Goal: Information Seeking & Learning: Learn about a topic

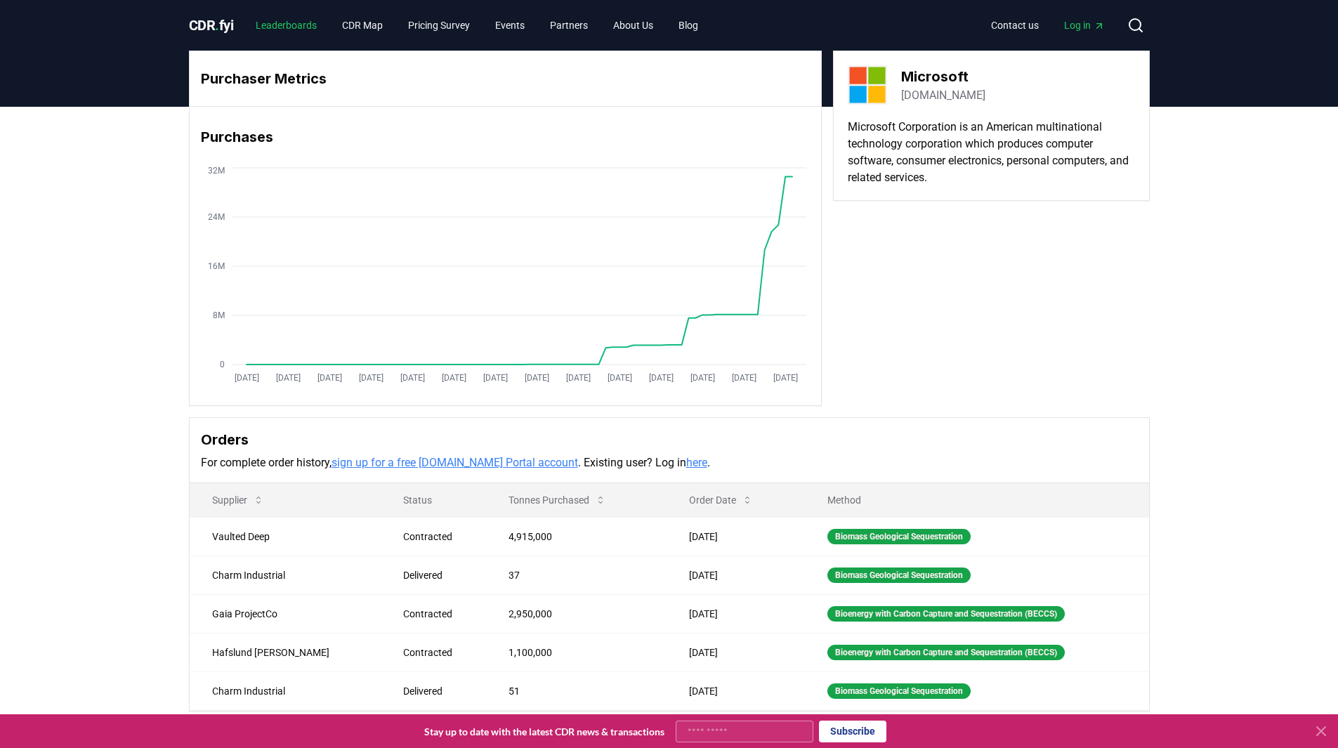
click at [309, 23] on link "Leaderboards" at bounding box center [286, 25] width 84 height 25
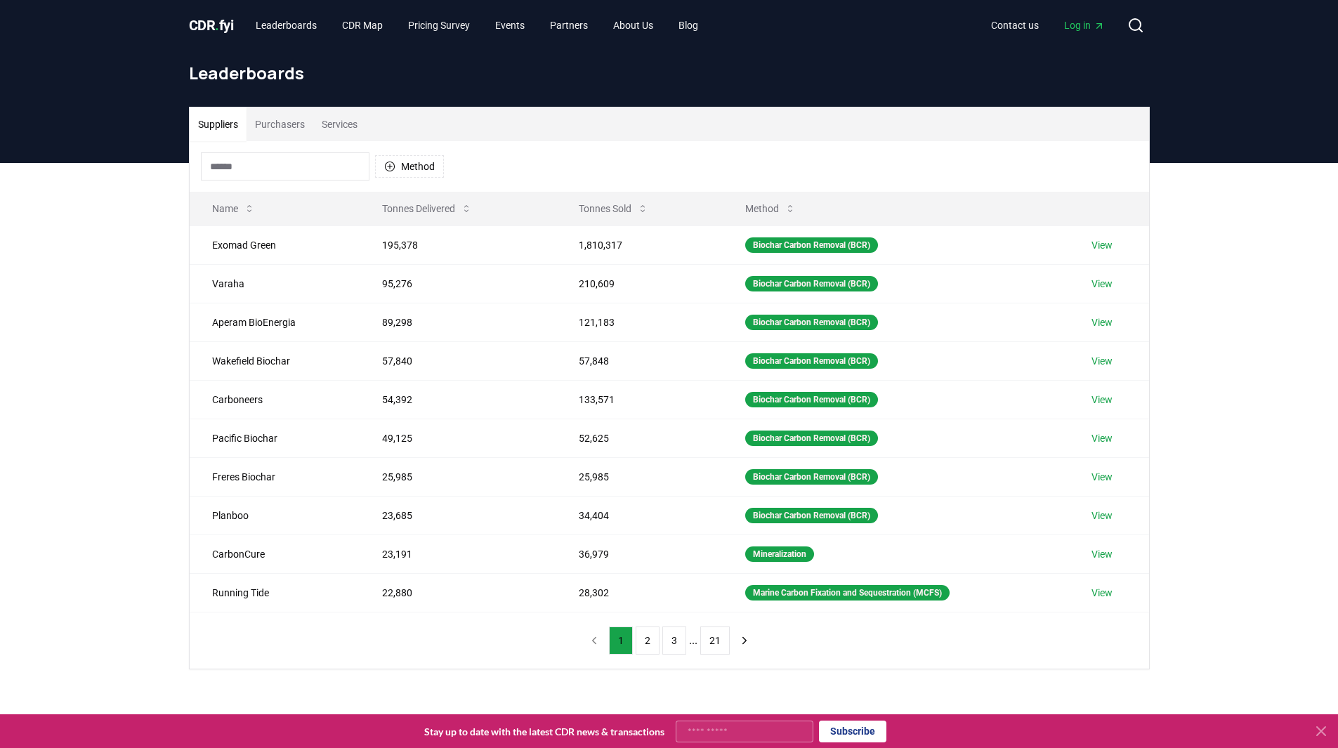
click at [608, 212] on button "Tonnes Sold" at bounding box center [614, 209] width 92 height 28
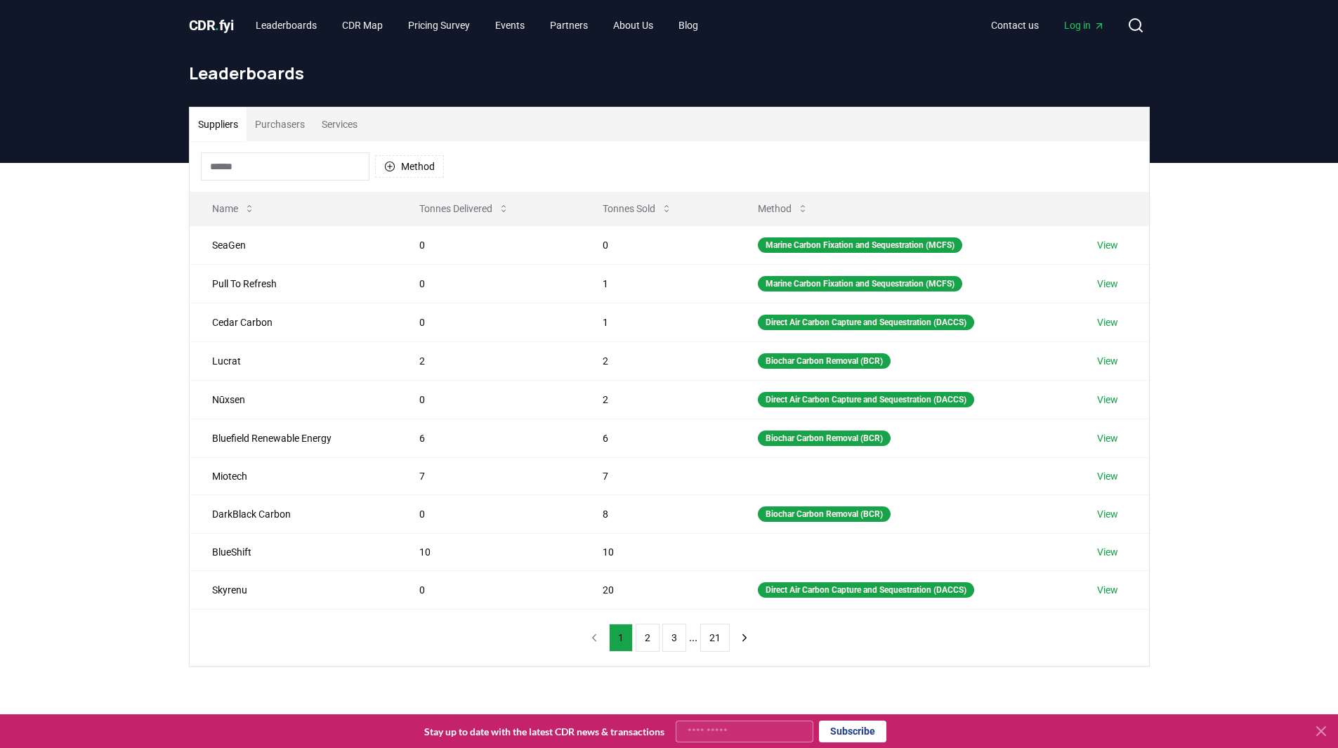
click at [608, 212] on button "Tonnes Sold" at bounding box center [637, 209] width 92 height 28
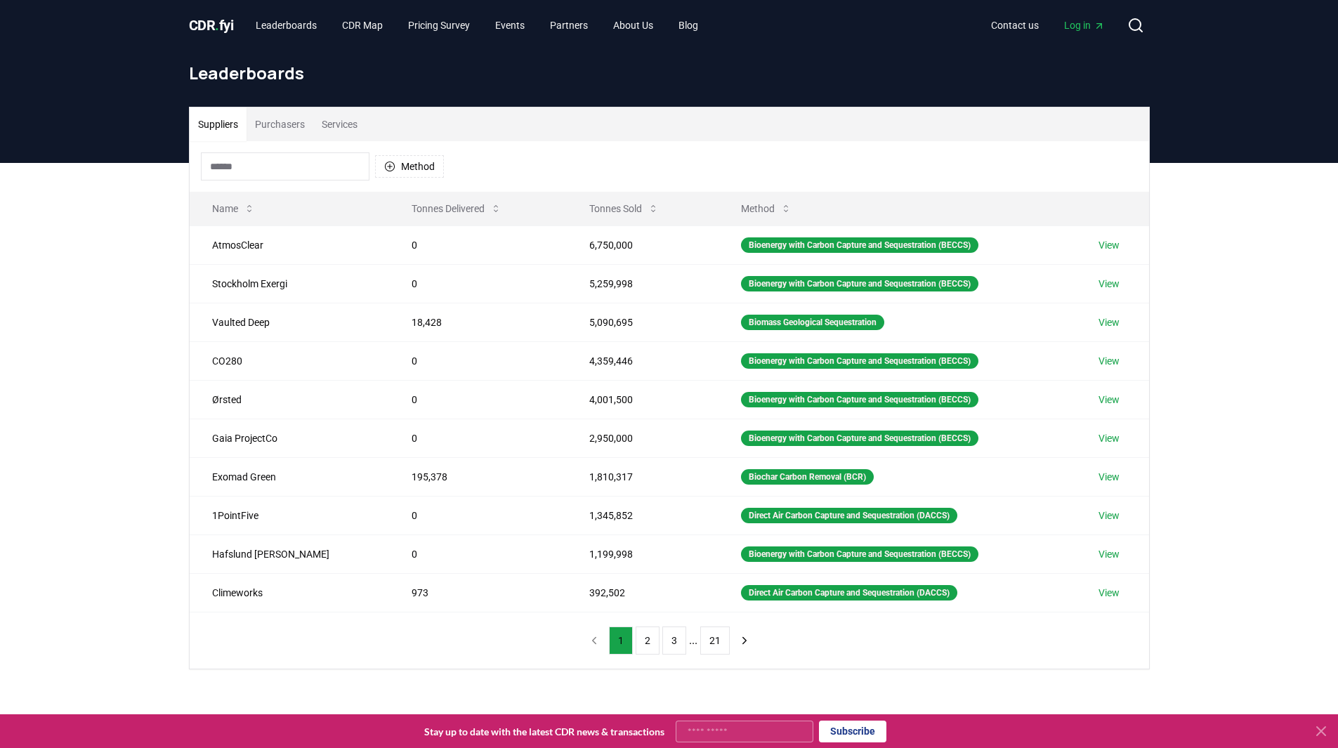
click at [291, 126] on button "Purchasers" at bounding box center [280, 124] width 67 height 34
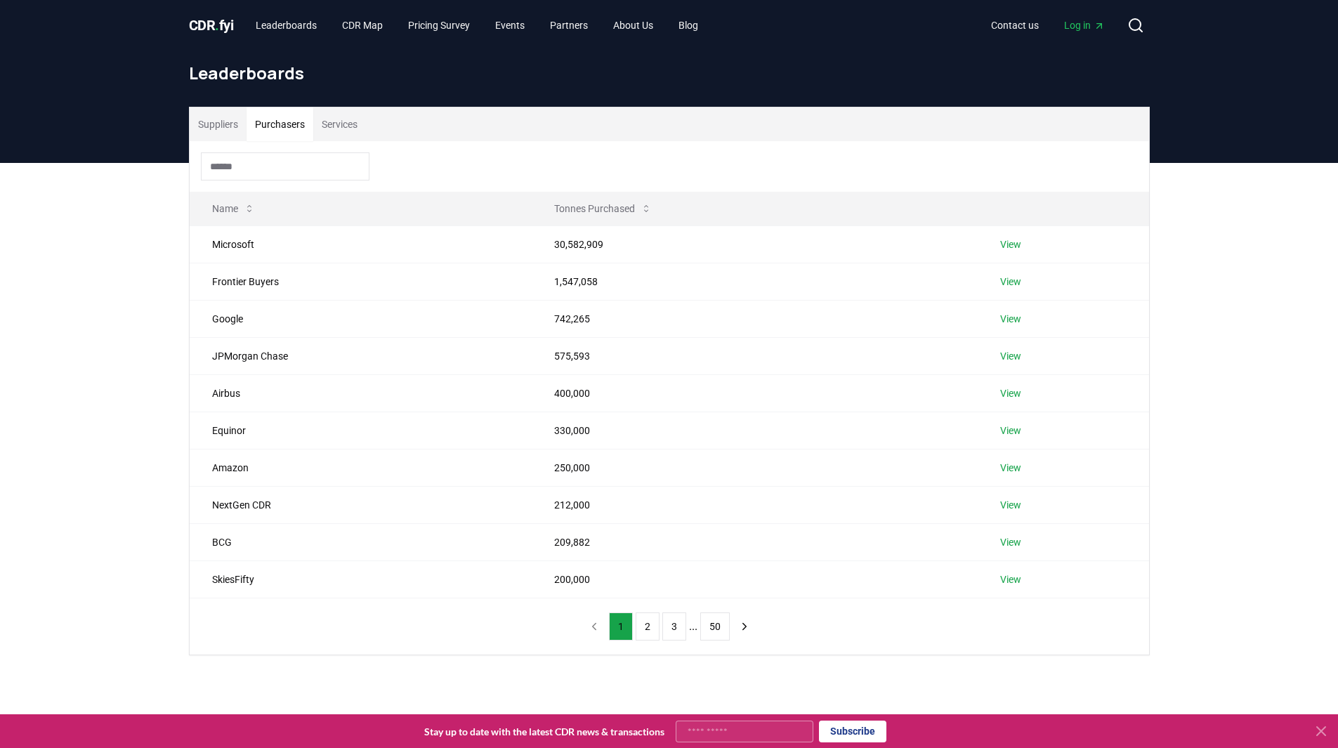
click at [591, 206] on button "Tonnes Purchased" at bounding box center [603, 209] width 120 height 28
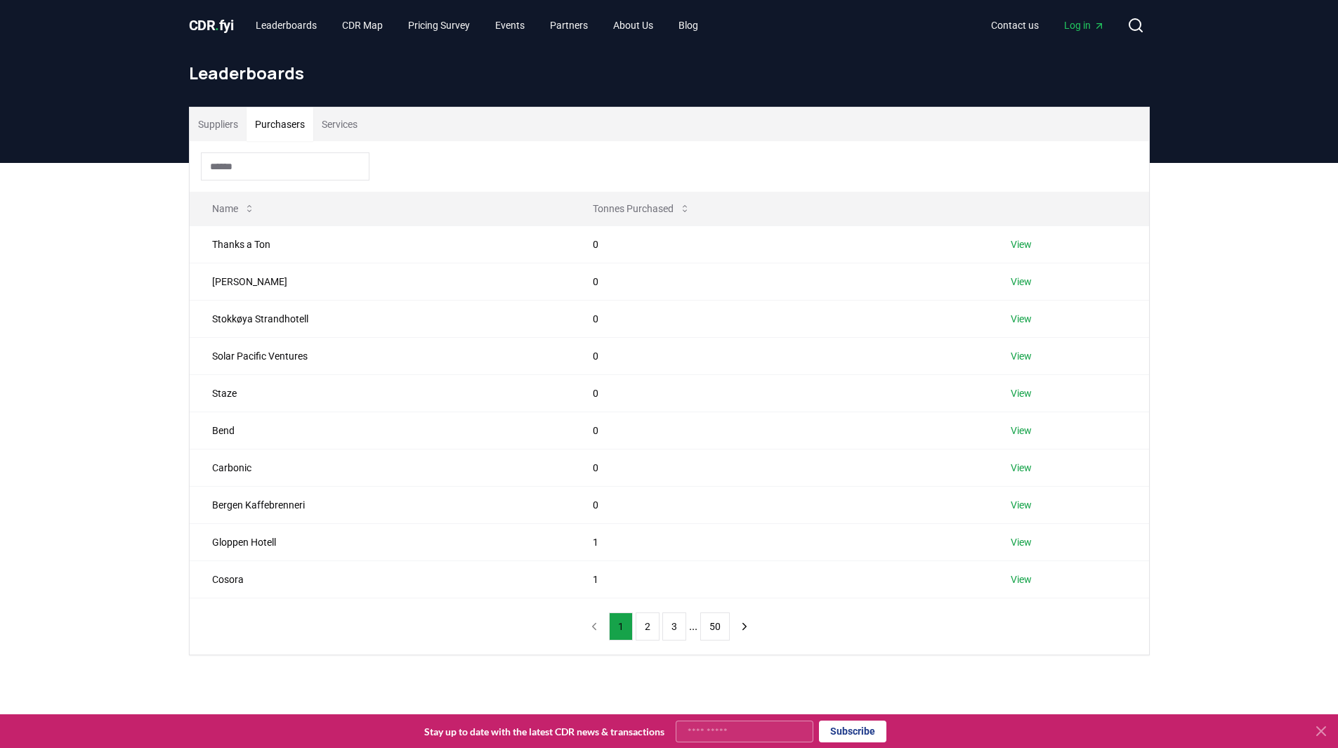
click at [634, 199] on button "Tonnes Purchased" at bounding box center [642, 209] width 120 height 28
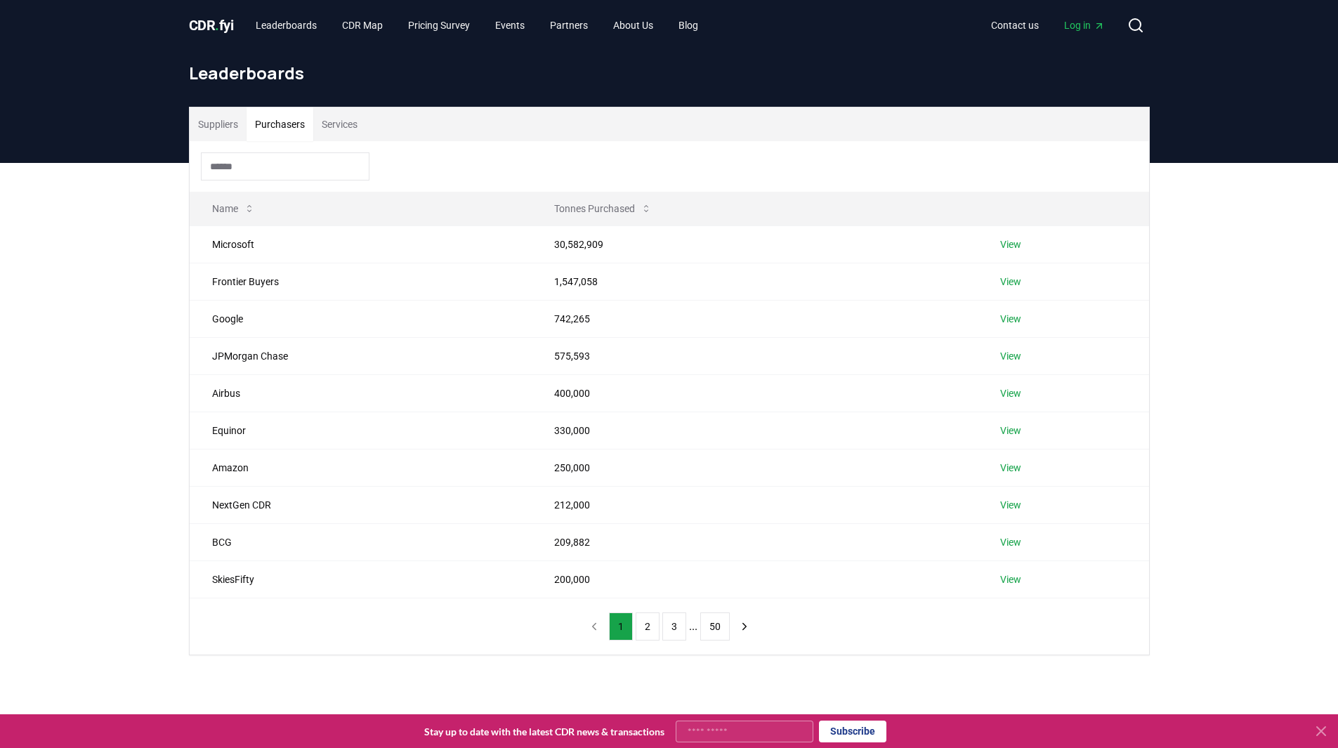
click at [650, 627] on button "2" at bounding box center [648, 626] width 24 height 28
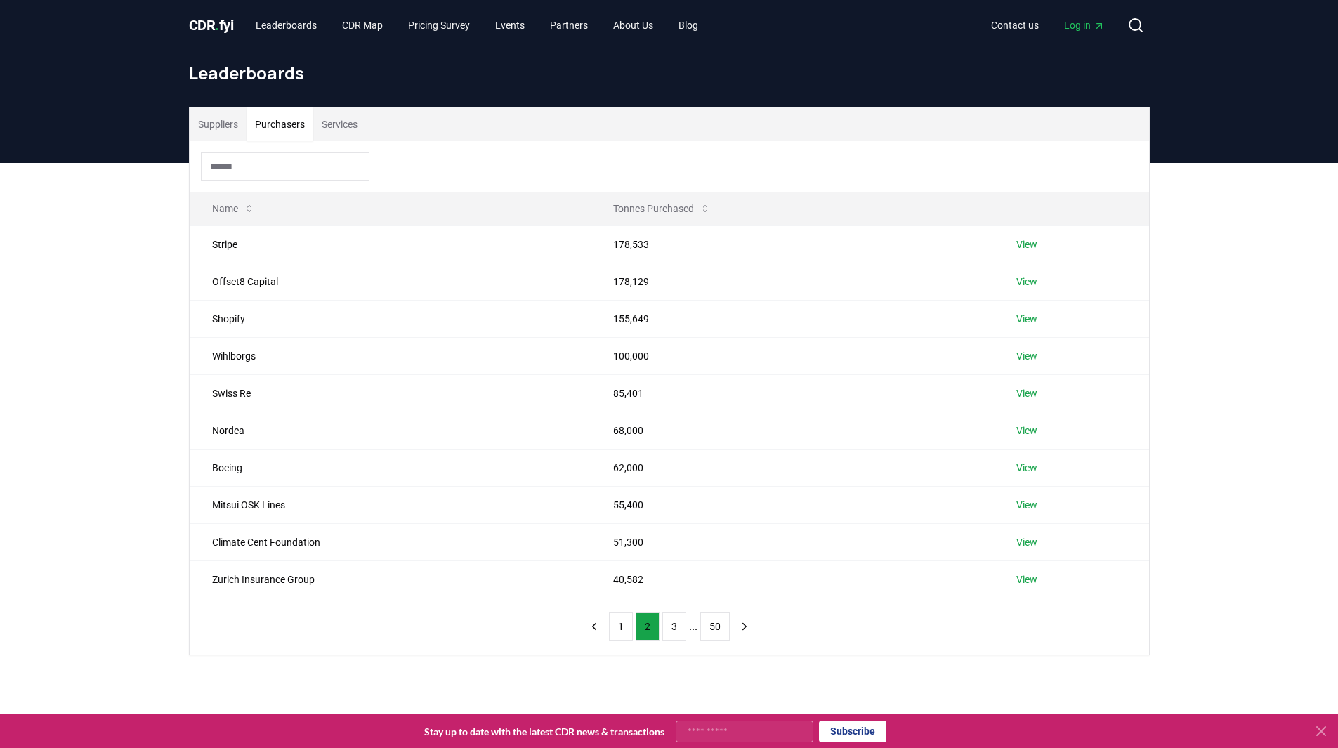
click at [1027, 321] on link "View" at bounding box center [1026, 319] width 21 height 14
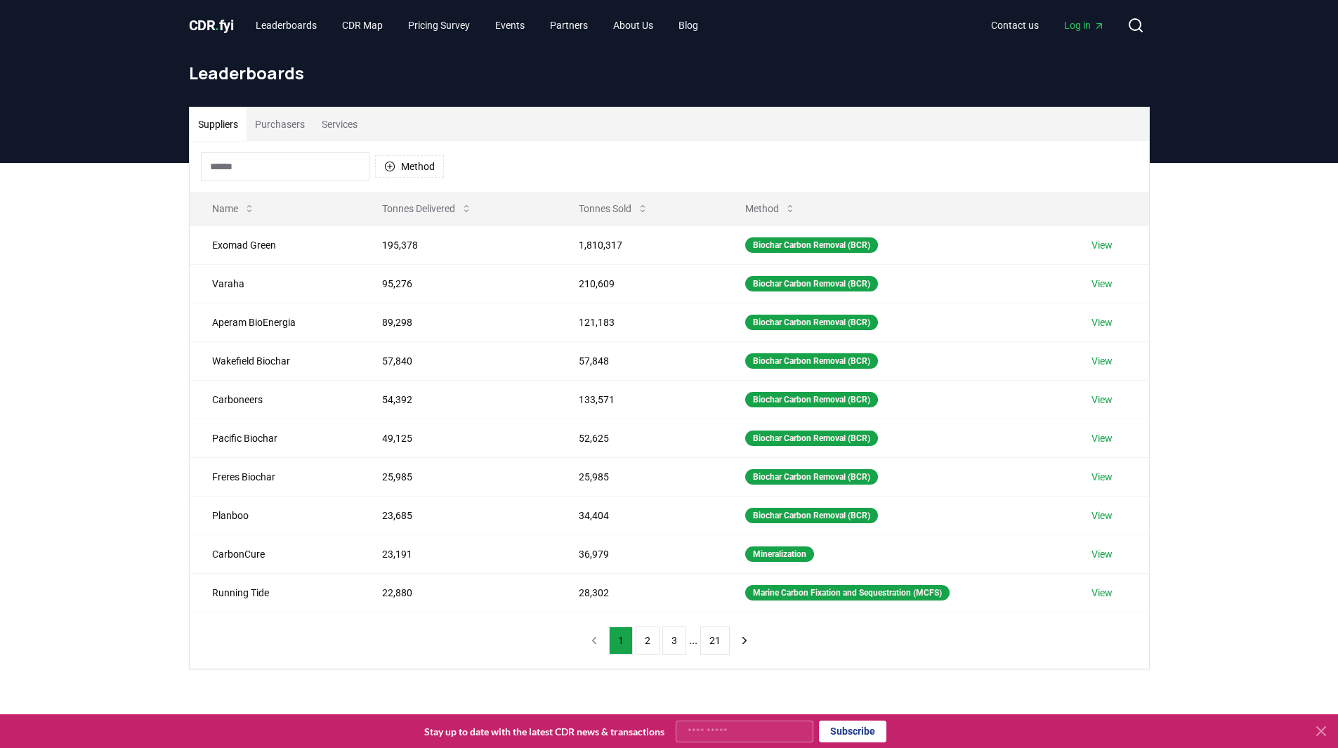
click at [648, 647] on button "2" at bounding box center [648, 641] width 24 height 28
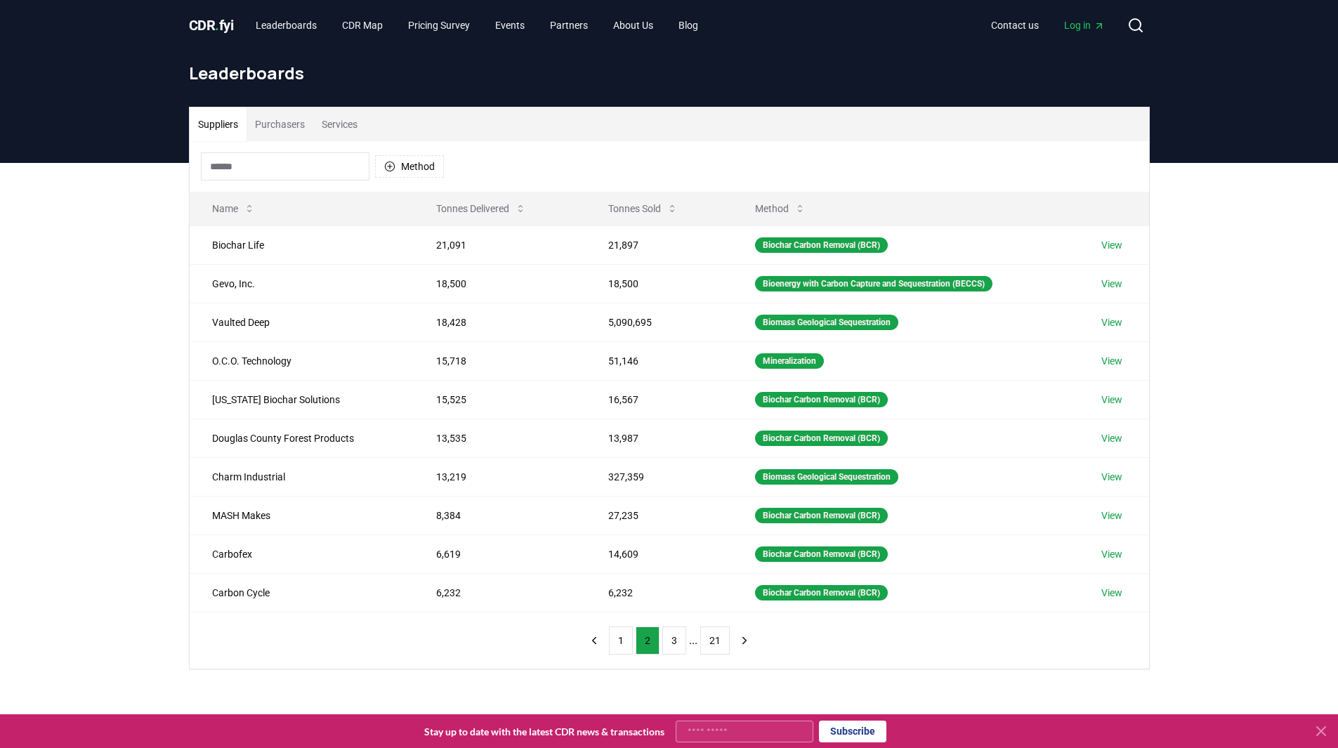
click at [277, 124] on button "Purchasers" at bounding box center [280, 124] width 67 height 34
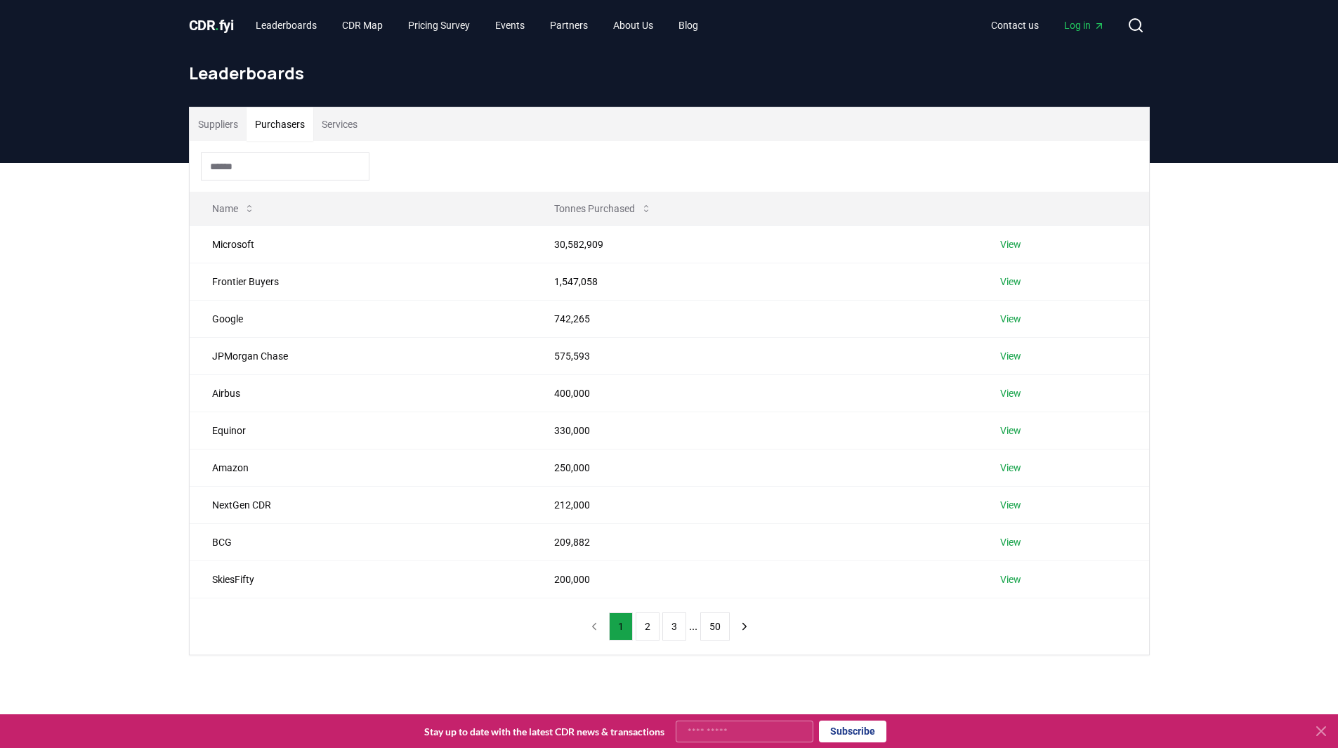
click at [653, 624] on button "2" at bounding box center [648, 626] width 24 height 28
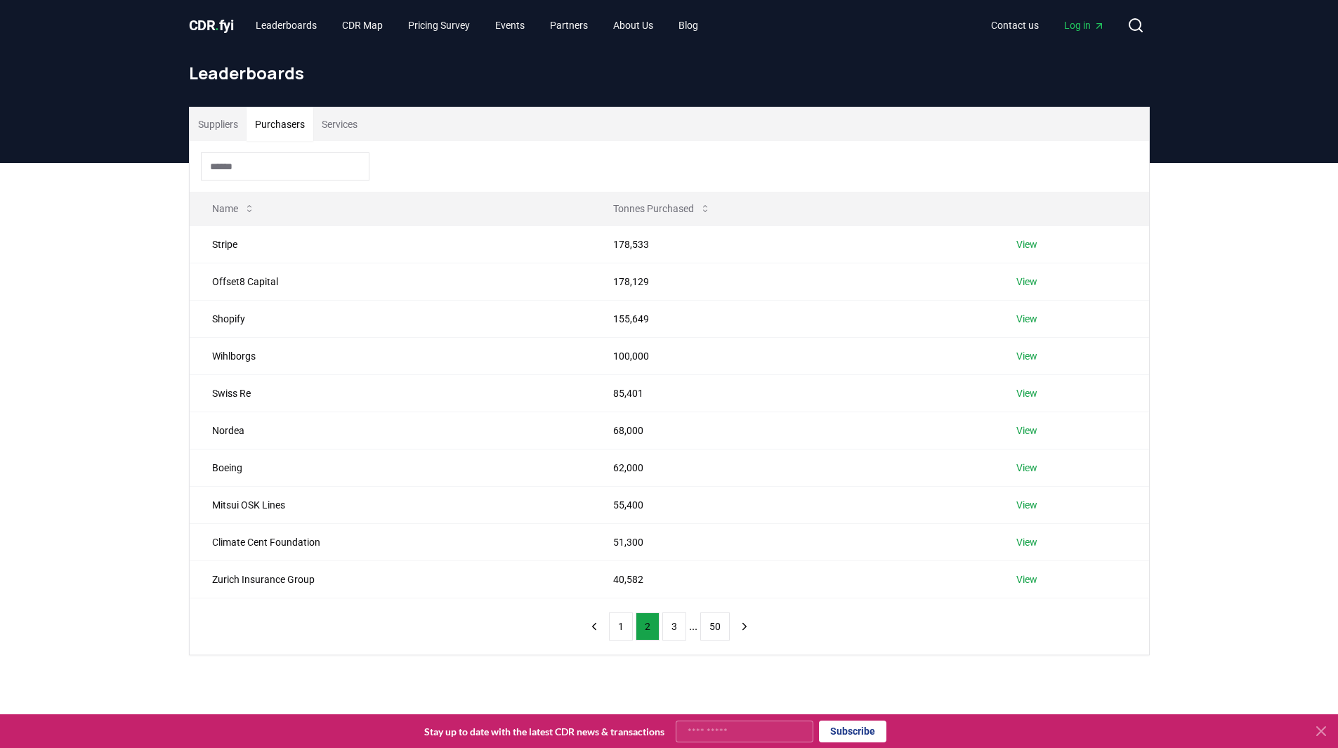
click at [617, 625] on button "1" at bounding box center [621, 626] width 24 height 28
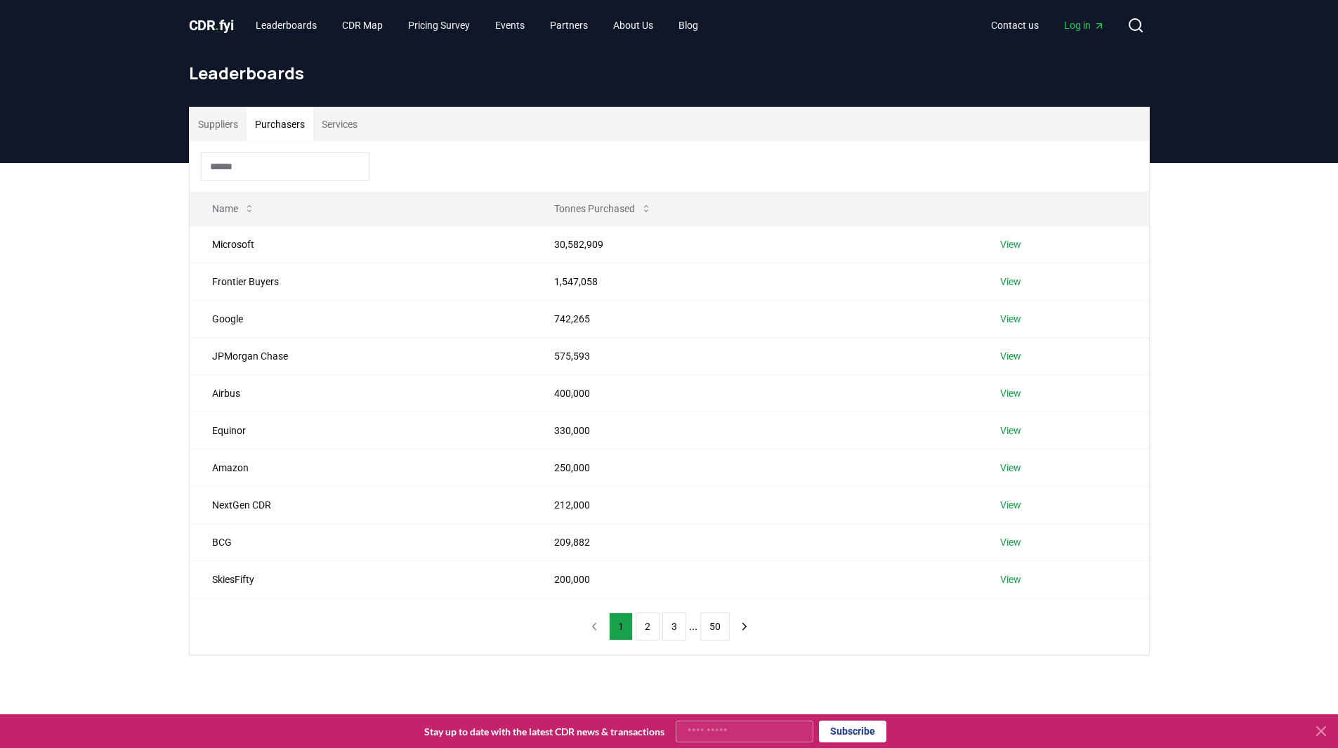
click at [642, 622] on button "2" at bounding box center [648, 626] width 24 height 28
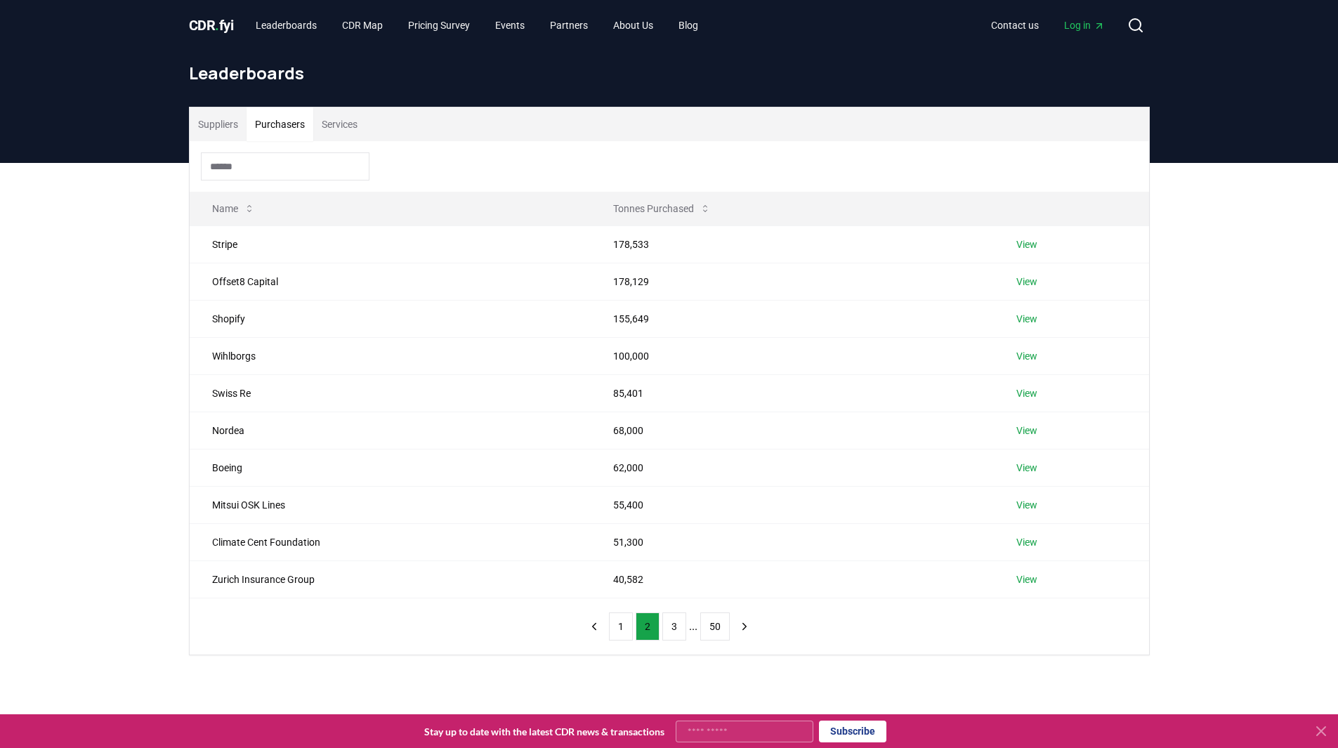
click at [621, 626] on button "1" at bounding box center [621, 626] width 24 height 28
